Goal: Task Accomplishment & Management: Complete application form

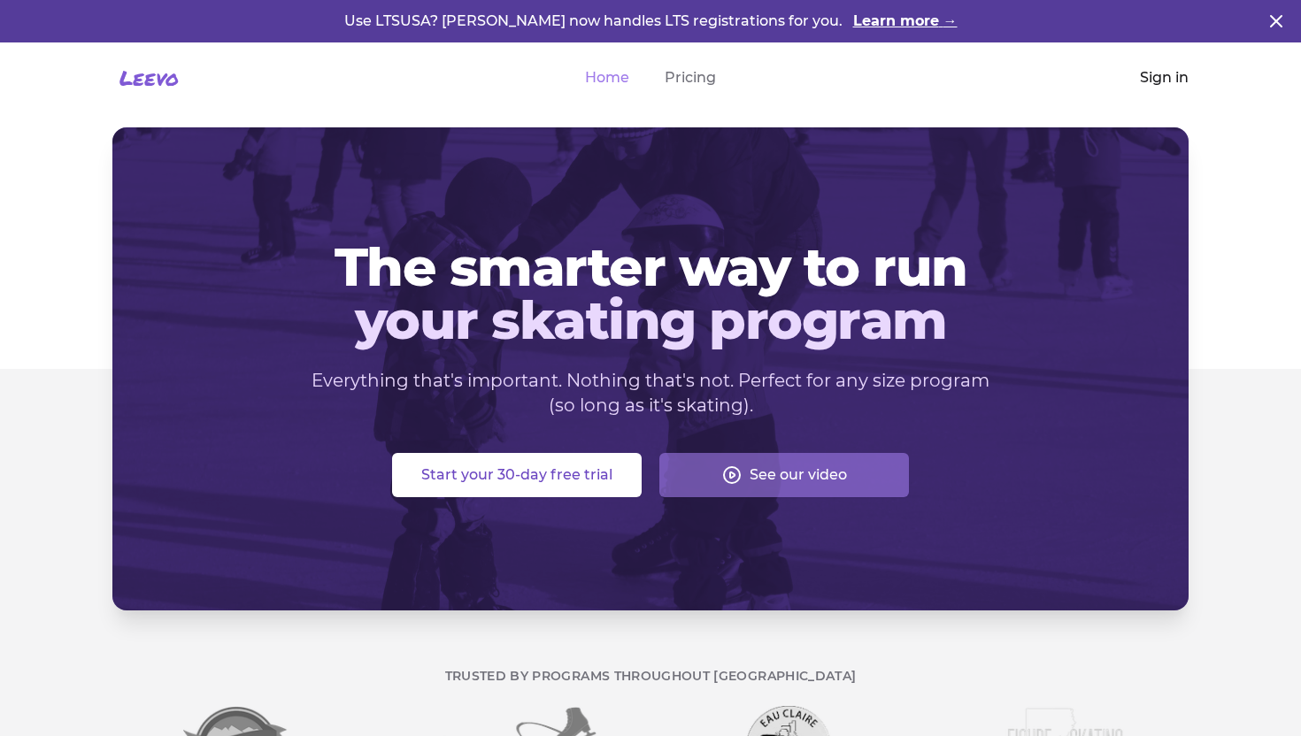
click at [1152, 74] on link "Sign in" at bounding box center [1164, 77] width 49 height 21
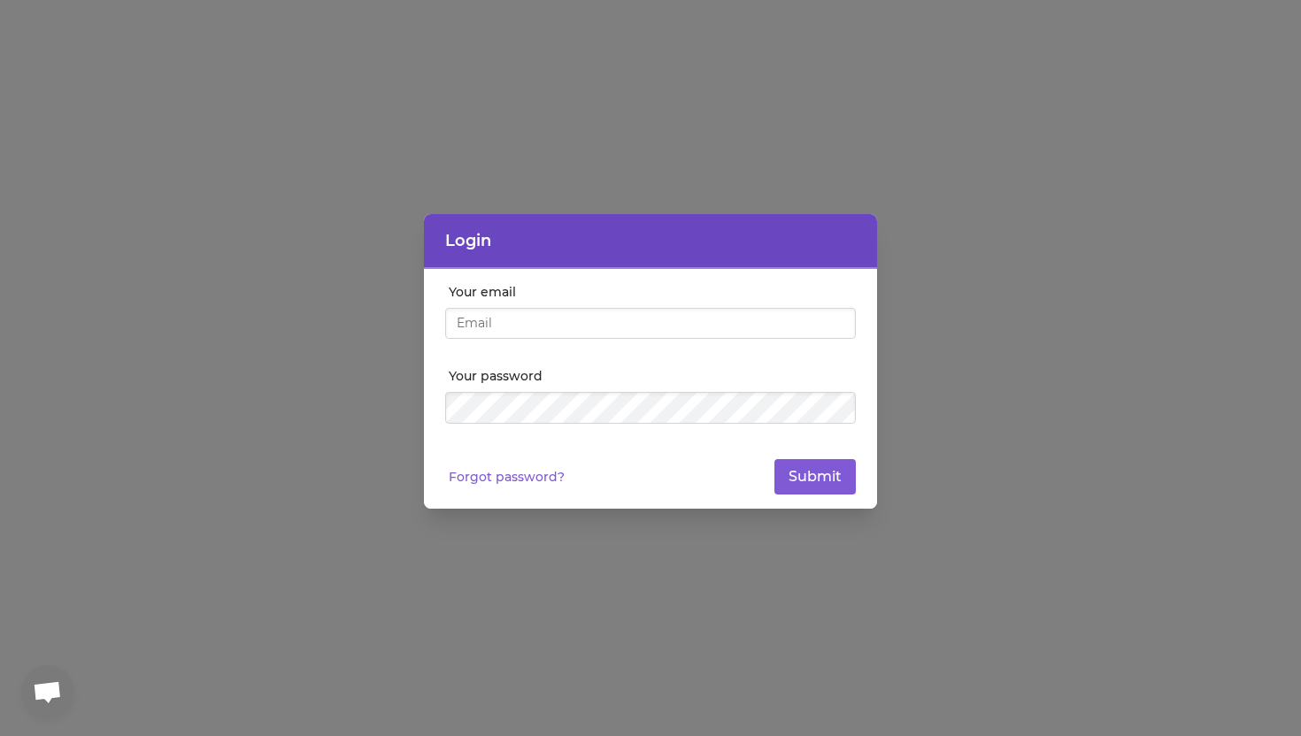
type input "[EMAIL_ADDRESS][DOMAIN_NAME]"
click at [804, 471] on button "Submit" at bounding box center [815, 476] width 81 height 35
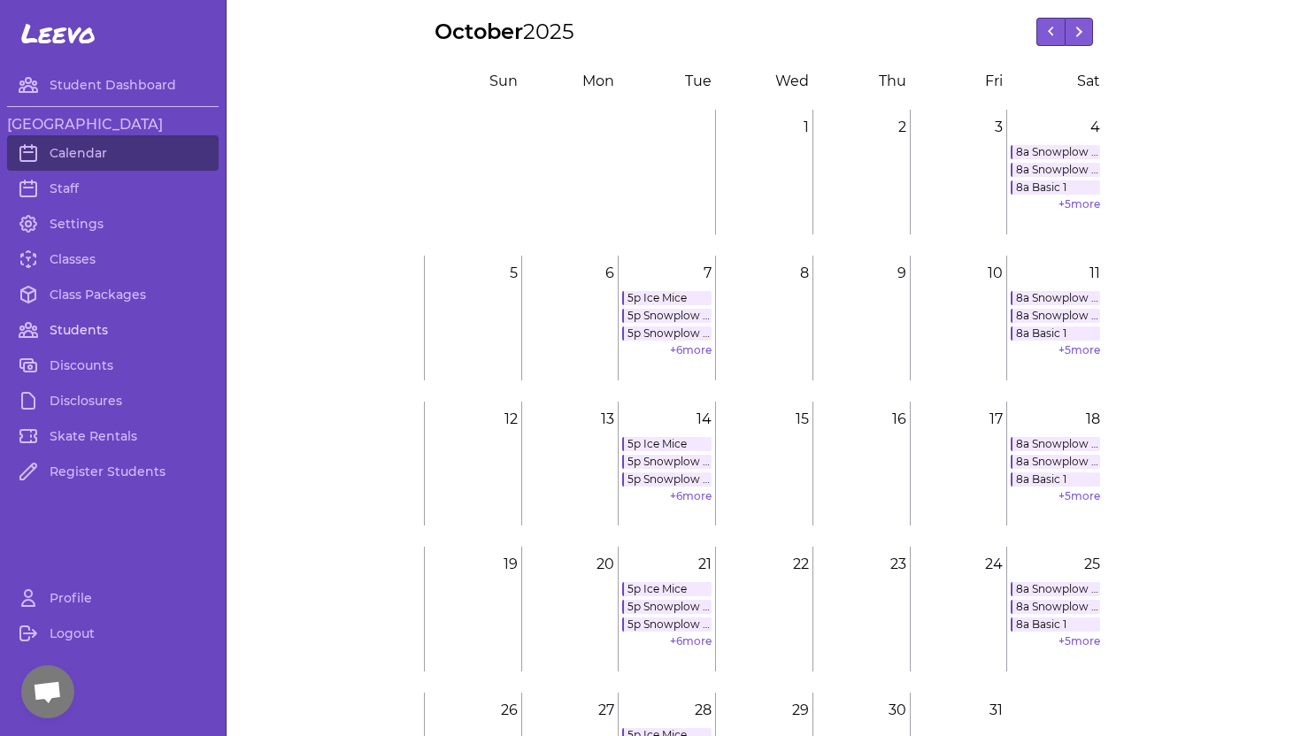
click at [78, 333] on link "Students" at bounding box center [113, 329] width 212 height 35
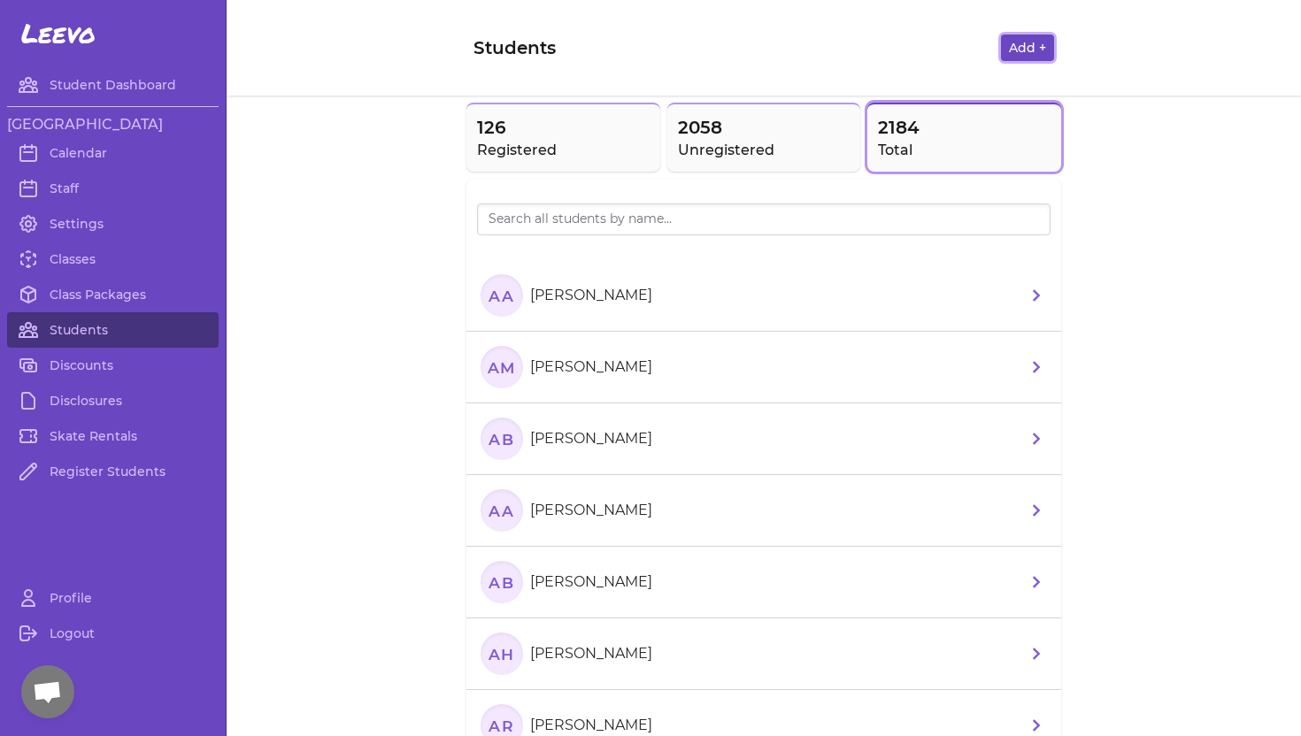
click at [1042, 50] on button "Add +" at bounding box center [1027, 48] width 53 height 27
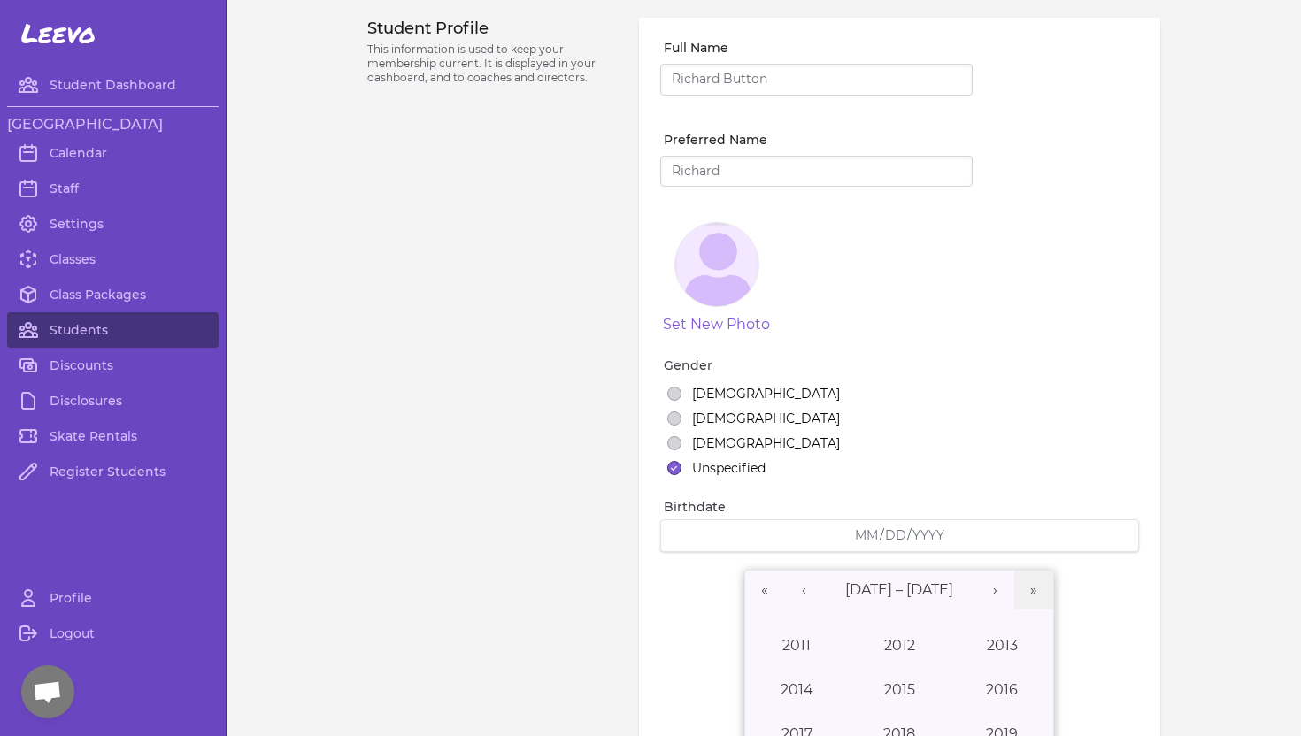
click at [735, 77] on input "Full Name" at bounding box center [816, 80] width 312 height 32
click at [719, 70] on input "Full Name" at bounding box center [816, 80] width 312 height 32
click at [708, 79] on input "Full Name" at bounding box center [816, 80] width 312 height 32
click at [709, 79] on input "Full Name" at bounding box center [816, 80] width 312 height 32
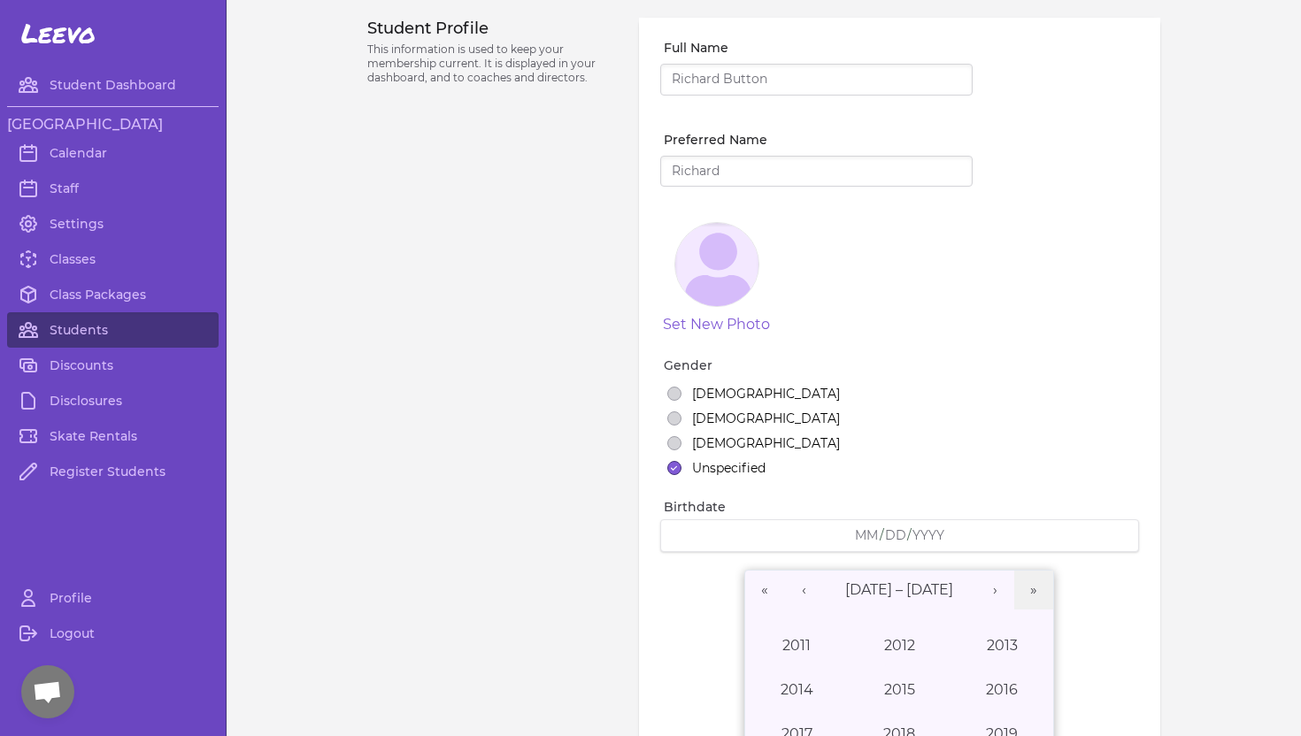
click at [698, 81] on input "Full Name" at bounding box center [816, 80] width 312 height 32
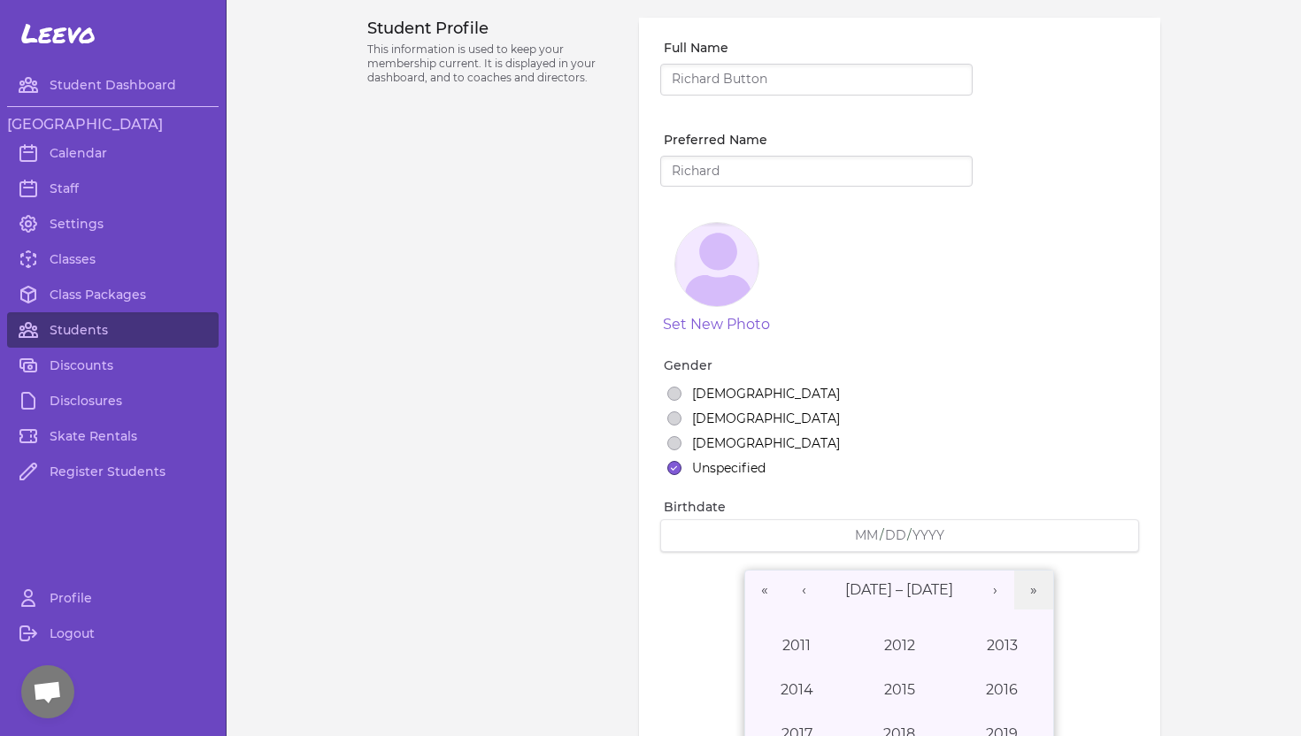
click at [697, 79] on input "Full Name" at bounding box center [816, 80] width 312 height 32
click at [697, 81] on input "Full Name" at bounding box center [816, 80] width 312 height 32
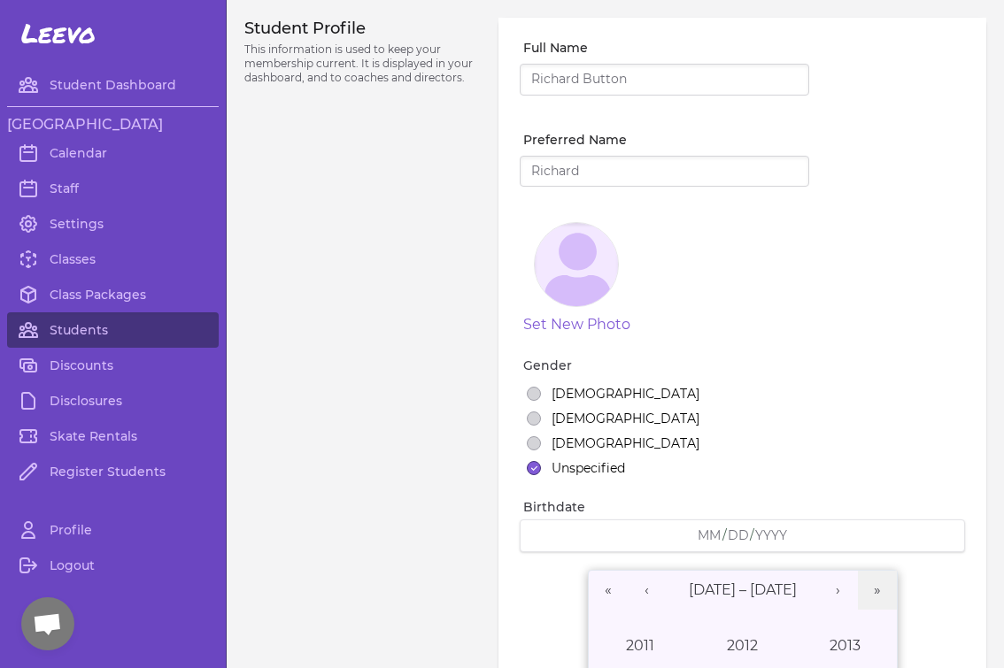
click at [632, 80] on input "Full Name" at bounding box center [664, 80] width 289 height 32
click at [630, 79] on input "Full Name" at bounding box center [664, 80] width 289 height 32
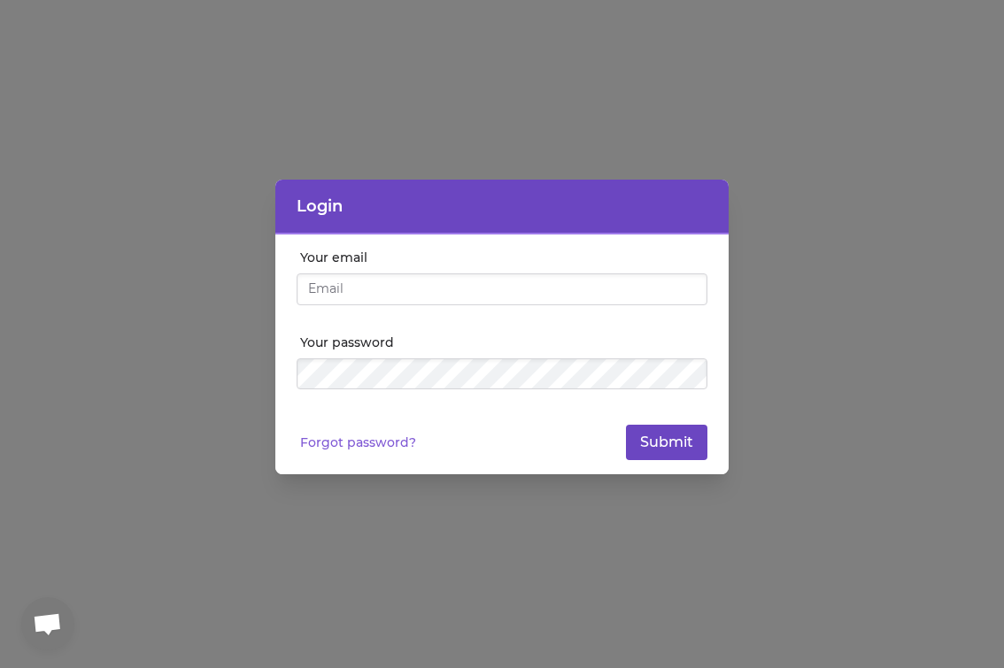
type input "[EMAIL_ADDRESS][DOMAIN_NAME]"
click at [667, 443] on button "Submit" at bounding box center [666, 442] width 81 height 35
type input "[EMAIL_ADDRESS][DOMAIN_NAME]"
click at [660, 440] on button "Submit" at bounding box center [666, 442] width 81 height 35
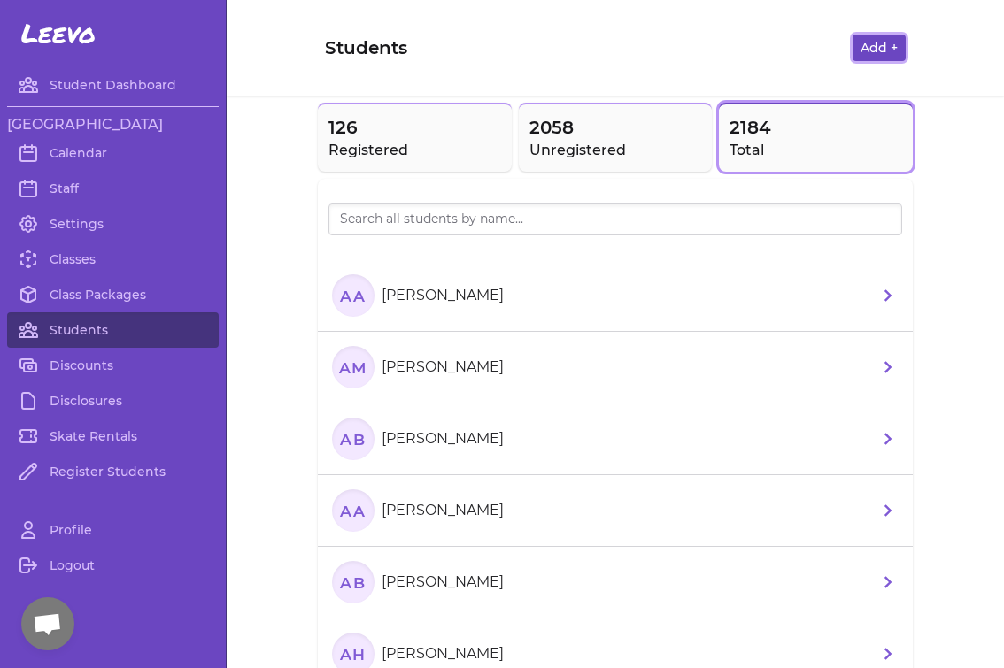
click at [876, 45] on button "Add +" at bounding box center [878, 48] width 53 height 27
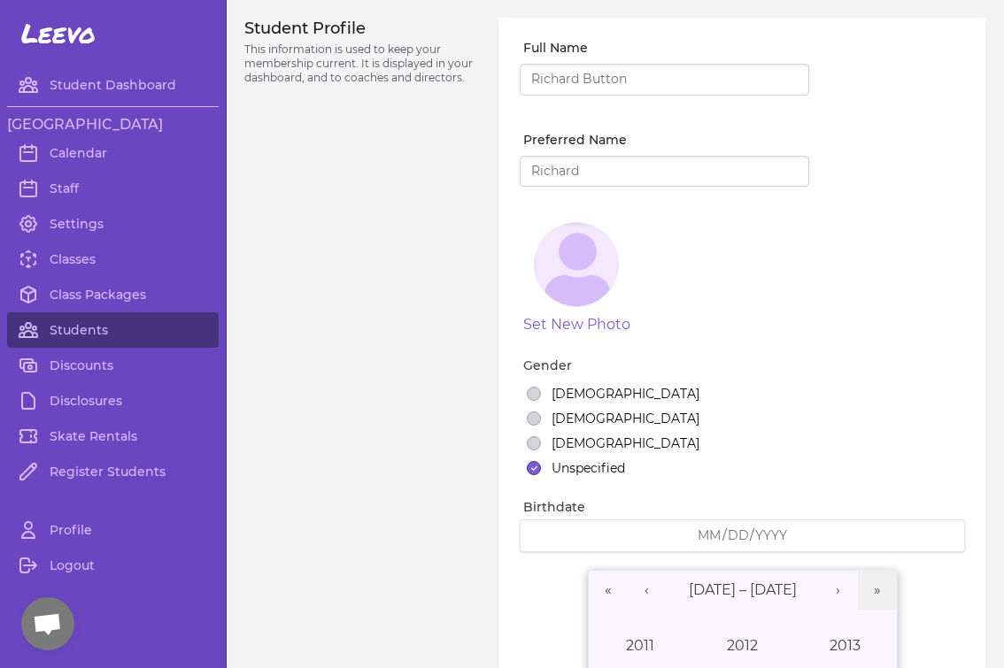
click at [578, 77] on input "Full Name" at bounding box center [664, 80] width 289 height 32
click at [586, 163] on input "Preferred Name" at bounding box center [664, 172] width 289 height 32
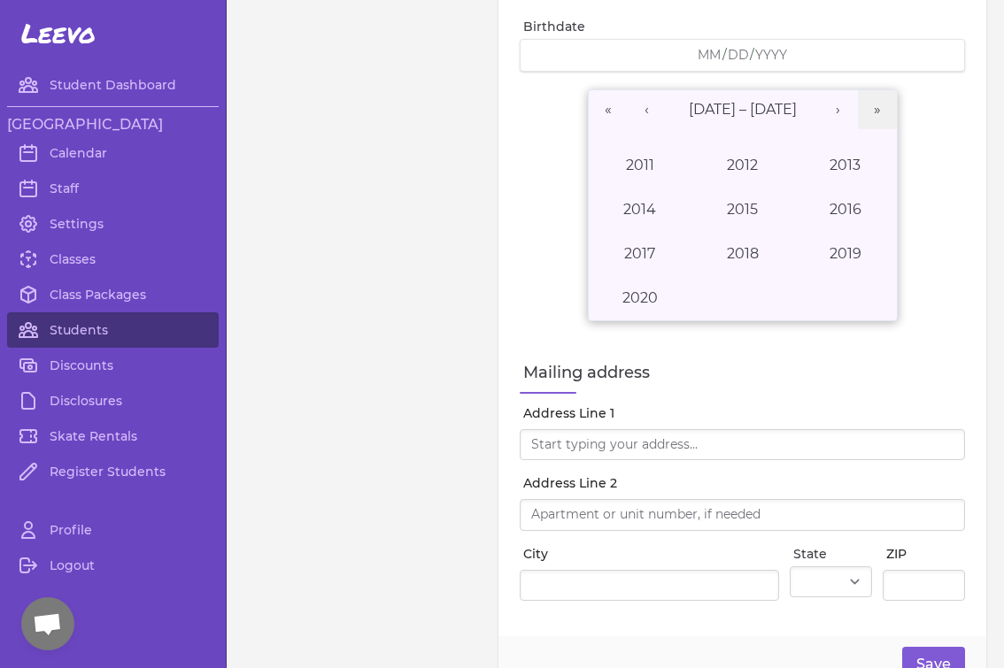
scroll to position [482, 0]
click at [620, 442] on input "Address Line 1" at bounding box center [742, 444] width 445 height 32
click at [559, 520] on input "Address Line 2" at bounding box center [742, 514] width 445 height 32
click at [543, 436] on input "Address Line 1" at bounding box center [742, 444] width 445 height 32
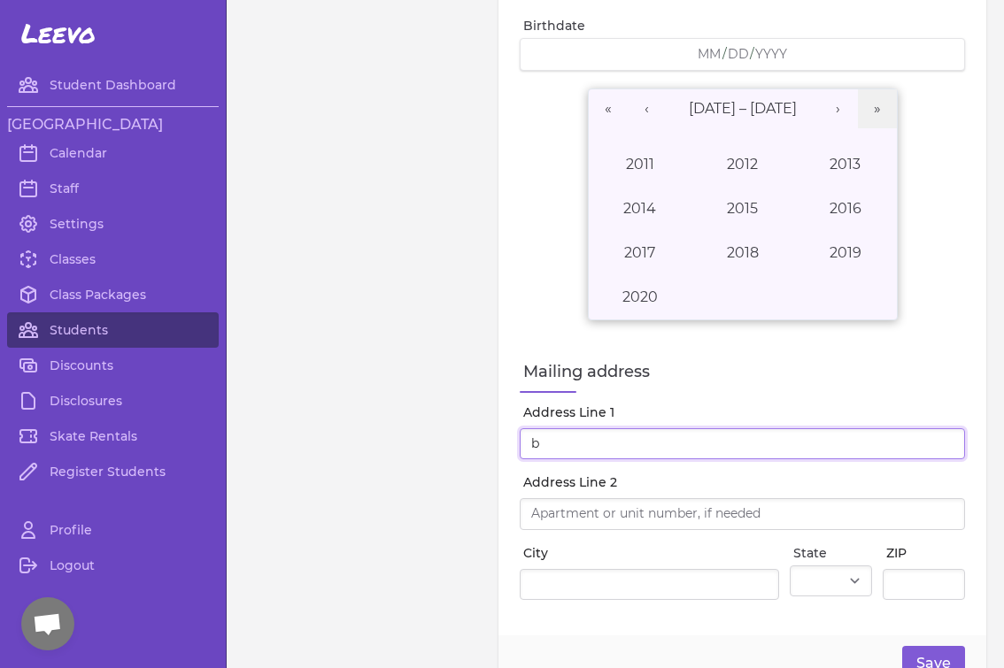
click at [550, 446] on input "b" at bounding box center [742, 444] width 445 height 32
click at [554, 449] on input "bs" at bounding box center [742, 444] width 445 height 32
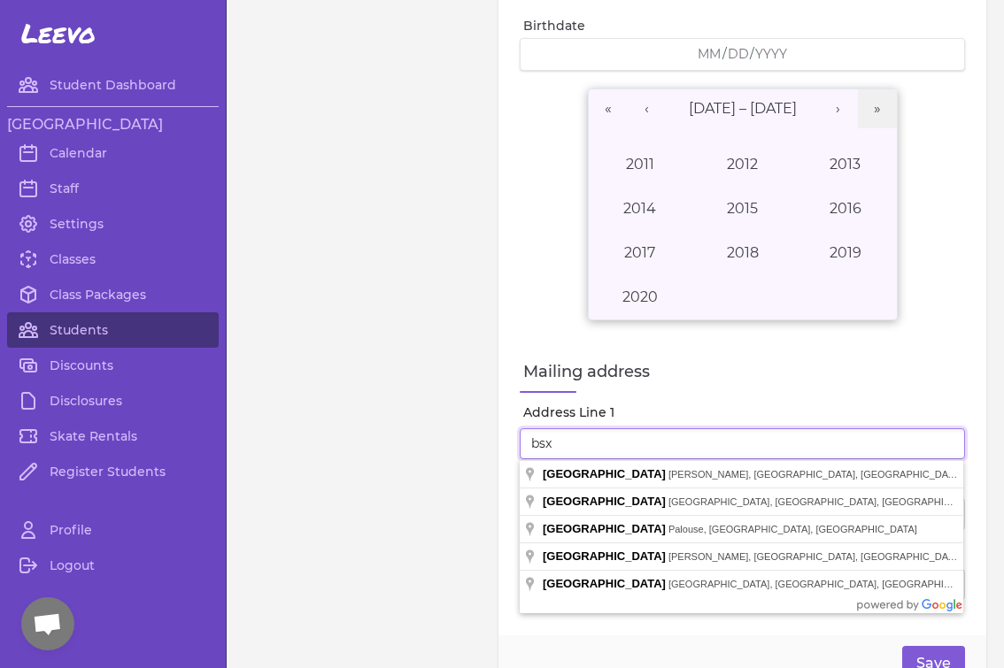
type input "bsx"
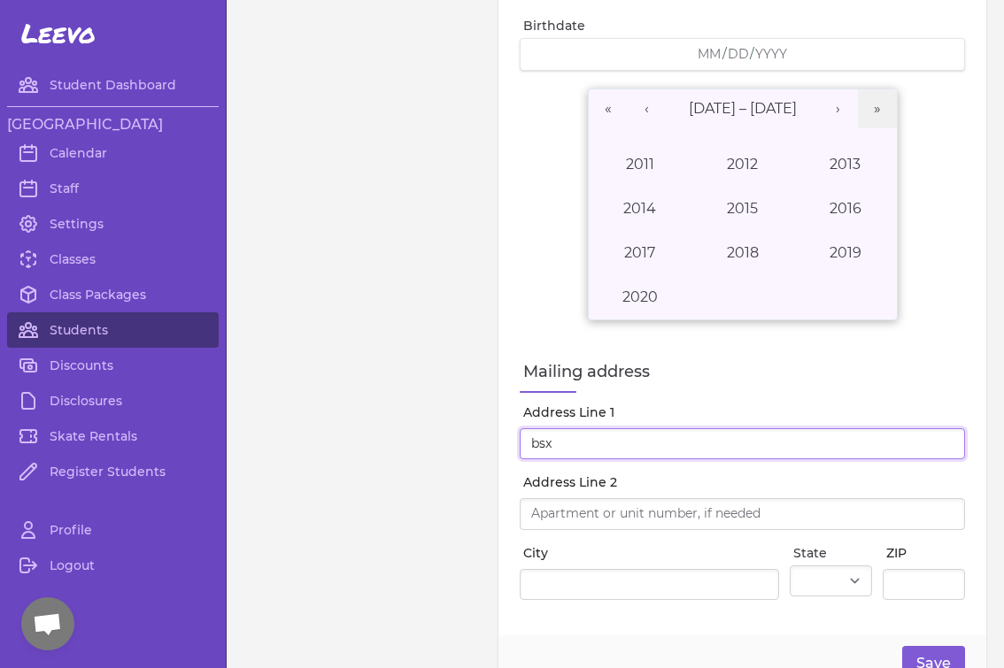
click at [948, 445] on input "bsx" at bounding box center [742, 444] width 445 height 32
click at [942, 445] on input "Address Line 1" at bounding box center [742, 444] width 445 height 32
type input "1"
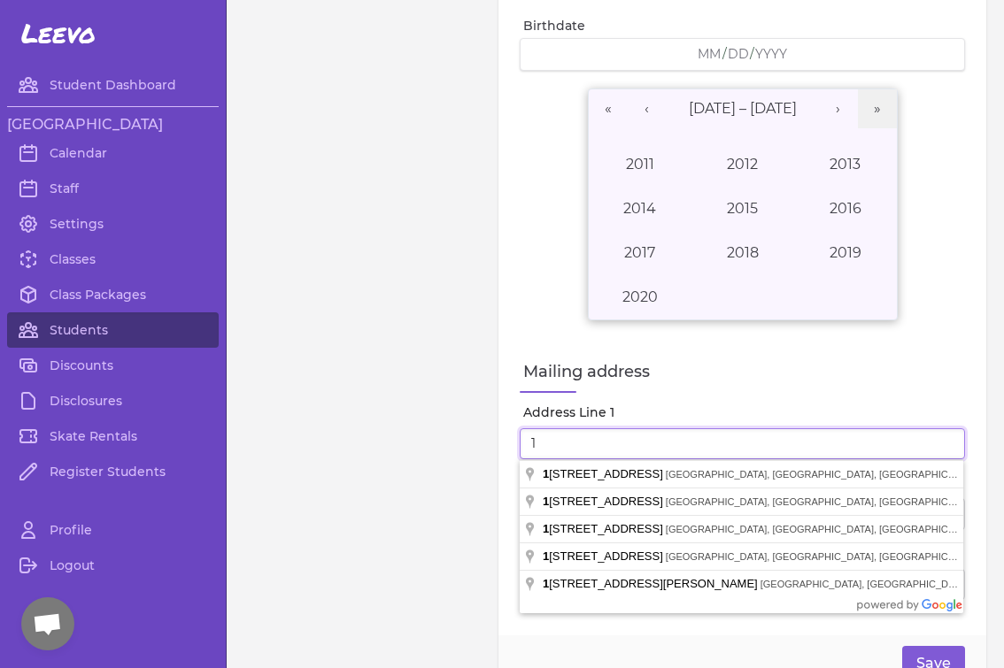
click at [683, 450] on input "1" at bounding box center [742, 444] width 445 height 32
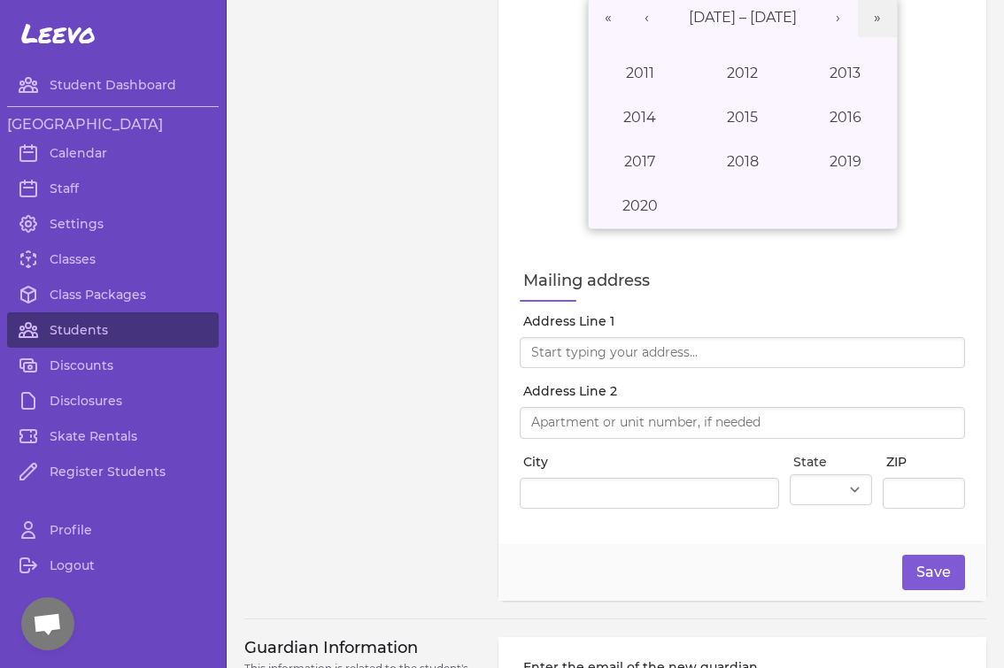
scroll to position [574, 0]
